Goal: Communication & Community: Ask a question

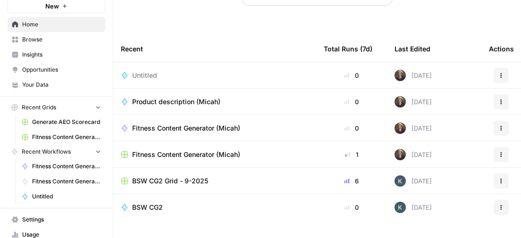
scroll to position [59, 0]
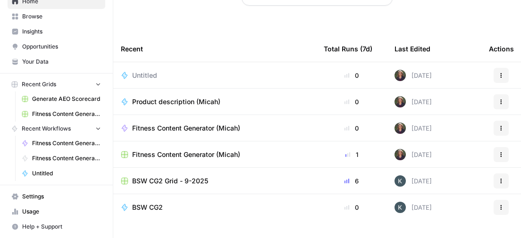
click at [41, 222] on button "Help + Support" at bounding box center [57, 226] width 98 height 15
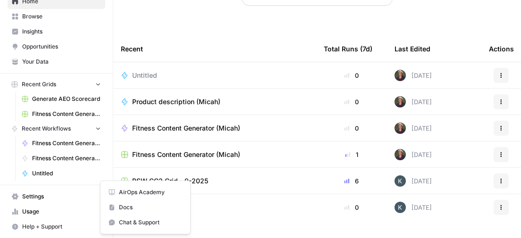
click at [134, 223] on span "Chat & Support" at bounding box center [150, 222] width 63 height 8
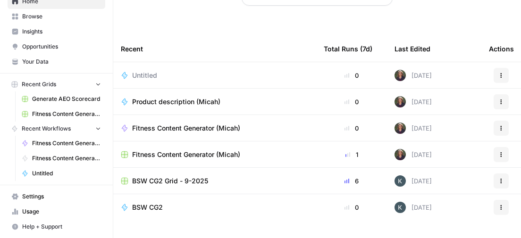
click at [33, 231] on span "Help + Support" at bounding box center [61, 227] width 79 height 8
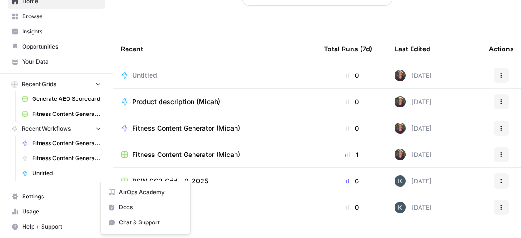
click at [135, 225] on span "Chat & Support" at bounding box center [150, 222] width 63 height 8
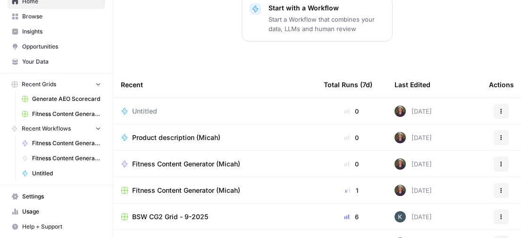
scroll to position [253, 0]
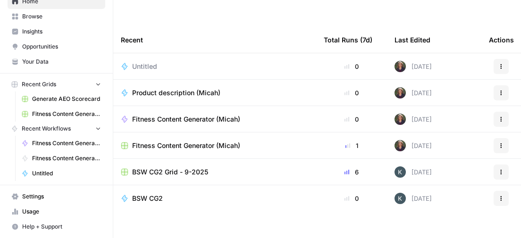
click at [55, 224] on span "Help + Support" at bounding box center [61, 227] width 79 height 8
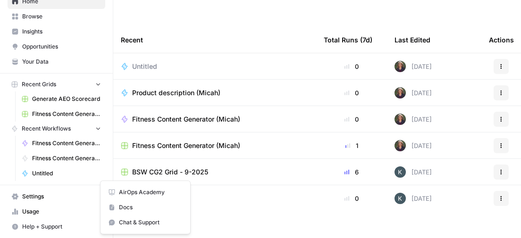
click at [109, 222] on icon "button" at bounding box center [112, 223] width 6 height 6
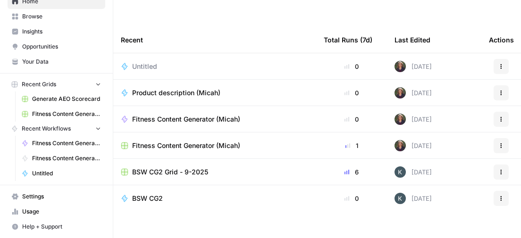
click at [56, 223] on span "Help + Support" at bounding box center [61, 227] width 79 height 8
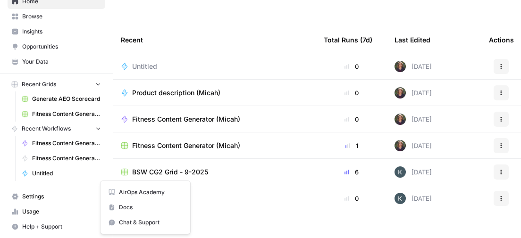
click at [150, 223] on span "Chat & Support" at bounding box center [150, 222] width 63 height 8
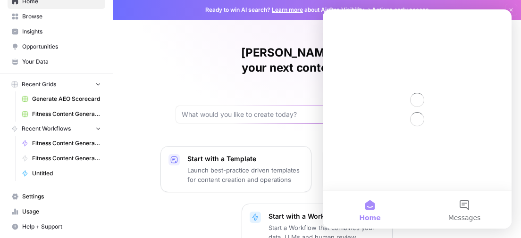
scroll to position [0, 0]
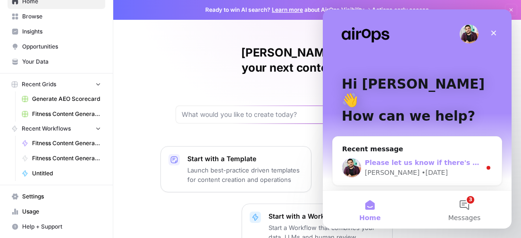
click at [465, 168] on div "[PERSON_NAME] • [DATE]" at bounding box center [422, 173] width 116 height 10
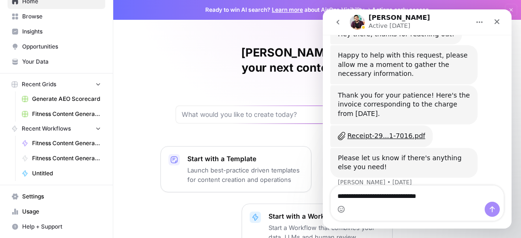
scroll to position [730, 0]
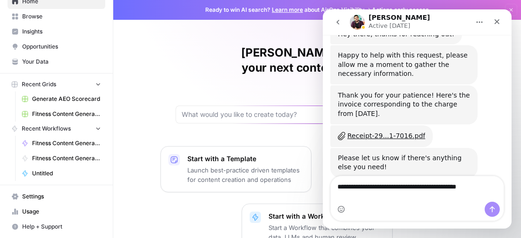
type textarea "**********"
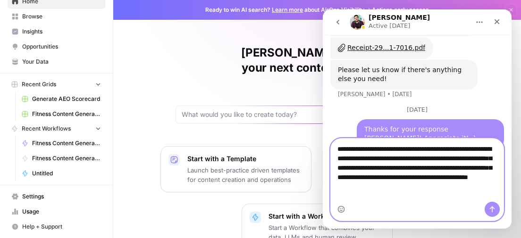
scroll to position [840, 0]
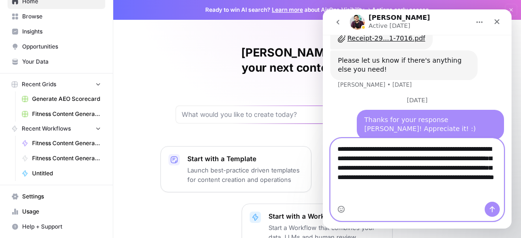
drag, startPoint x: 409, startPoint y: 195, endPoint x: 333, endPoint y: 148, distance: 89.8
click at [333, 148] on textarea "**********" at bounding box center [417, 170] width 173 height 63
type textarea "**********"
click at [494, 209] on icon "Send a message…" at bounding box center [491, 210] width 5 height 6
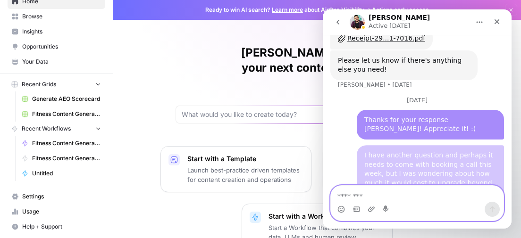
scroll to position [870, 0]
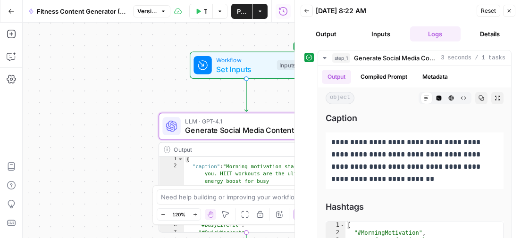
scroll to position [1, 0]
